Goal: Transaction & Acquisition: Purchase product/service

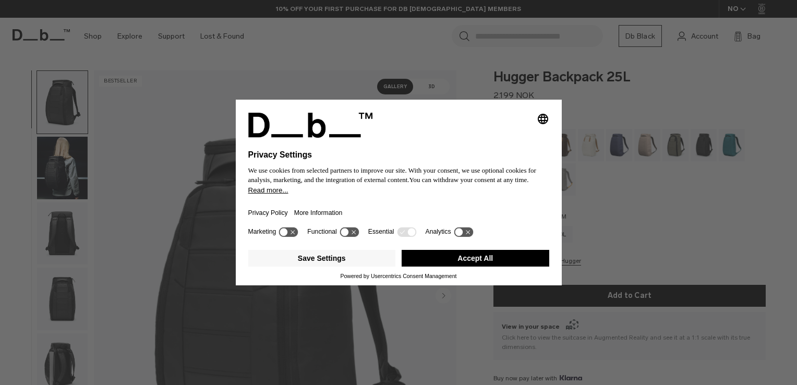
click at [445, 260] on button "Accept All" at bounding box center [476, 258] width 148 height 17
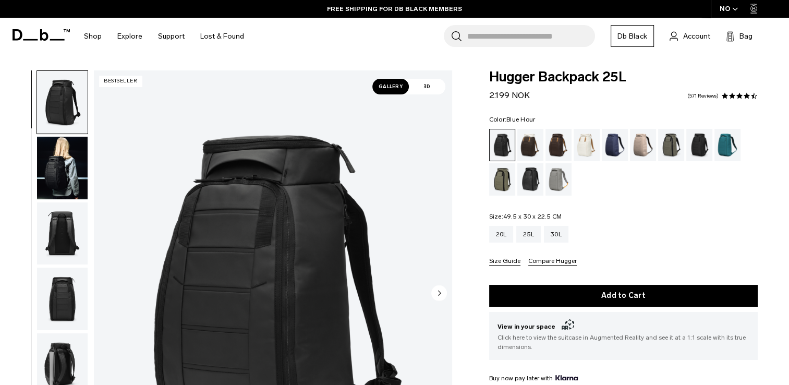
click at [618, 152] on div "Blue Hour" at bounding box center [615, 145] width 27 height 32
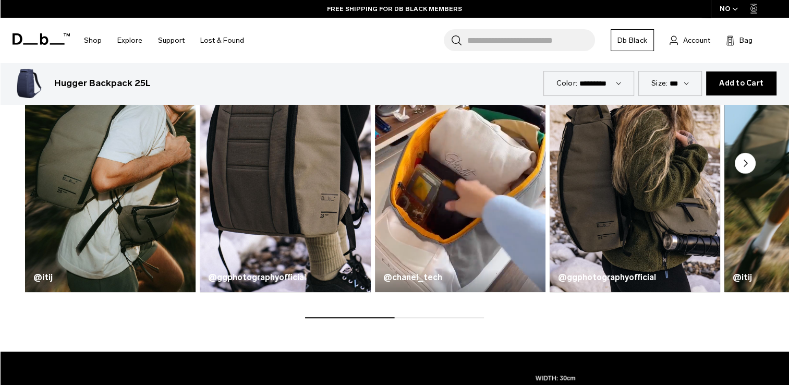
scroll to position [522, 0]
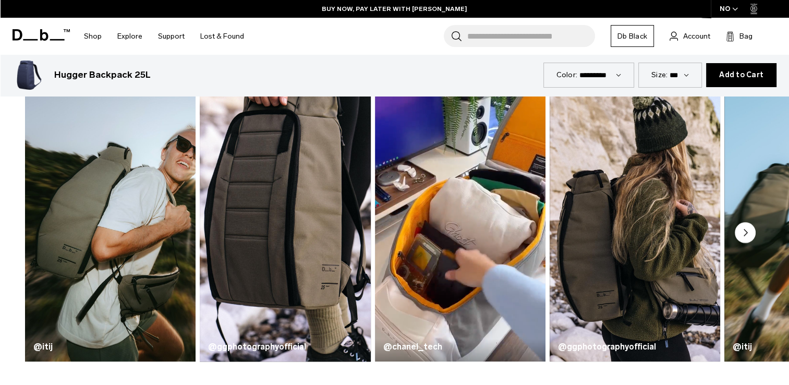
click at [273, 290] on img "2 / 5" at bounding box center [285, 221] width 176 height 290
